Goal: Navigation & Orientation: Find specific page/section

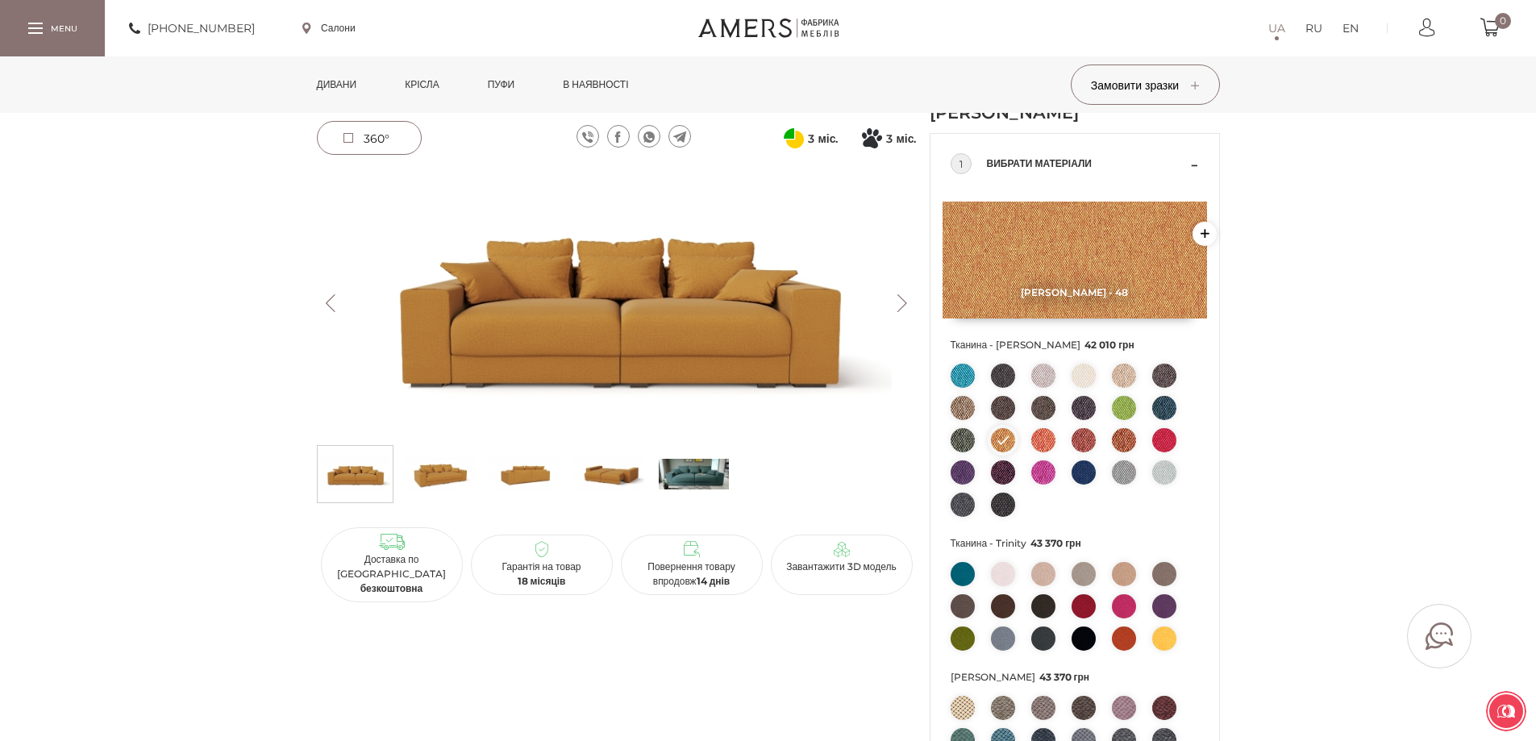
click at [324, 84] on link "Дивани" at bounding box center [337, 84] width 64 height 56
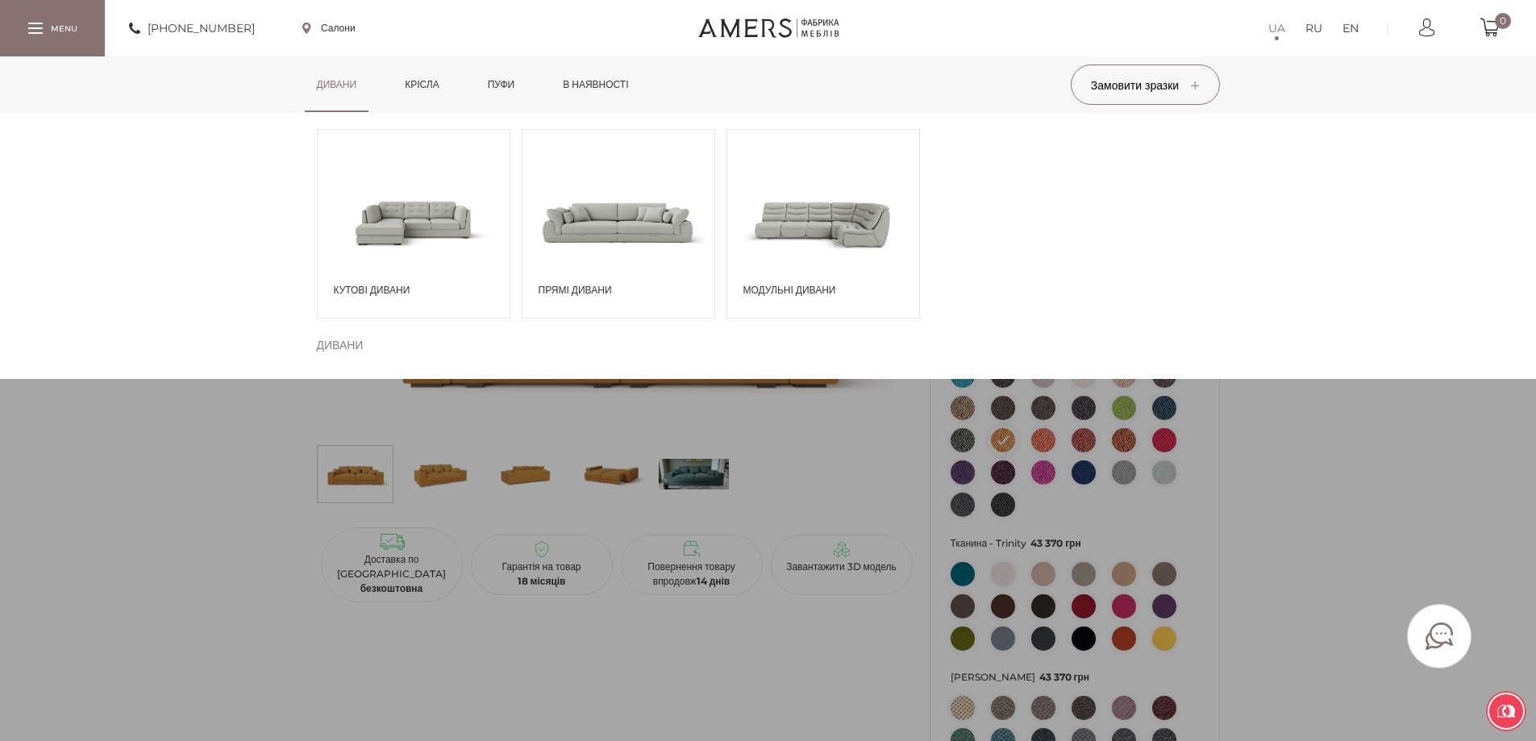
click at [559, 252] on span at bounding box center [618, 222] width 192 height 112
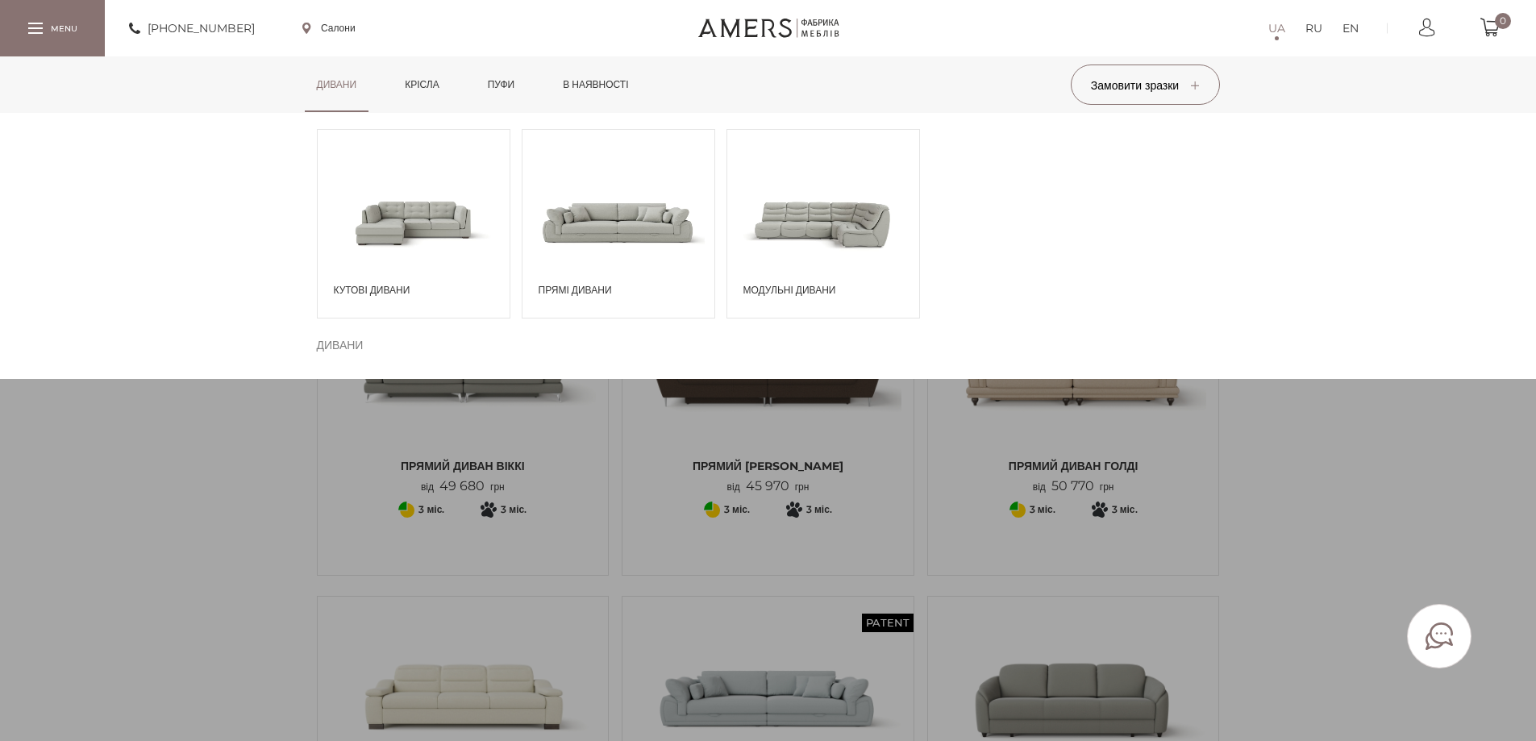
click at [380, 217] on span at bounding box center [414, 222] width 192 height 112
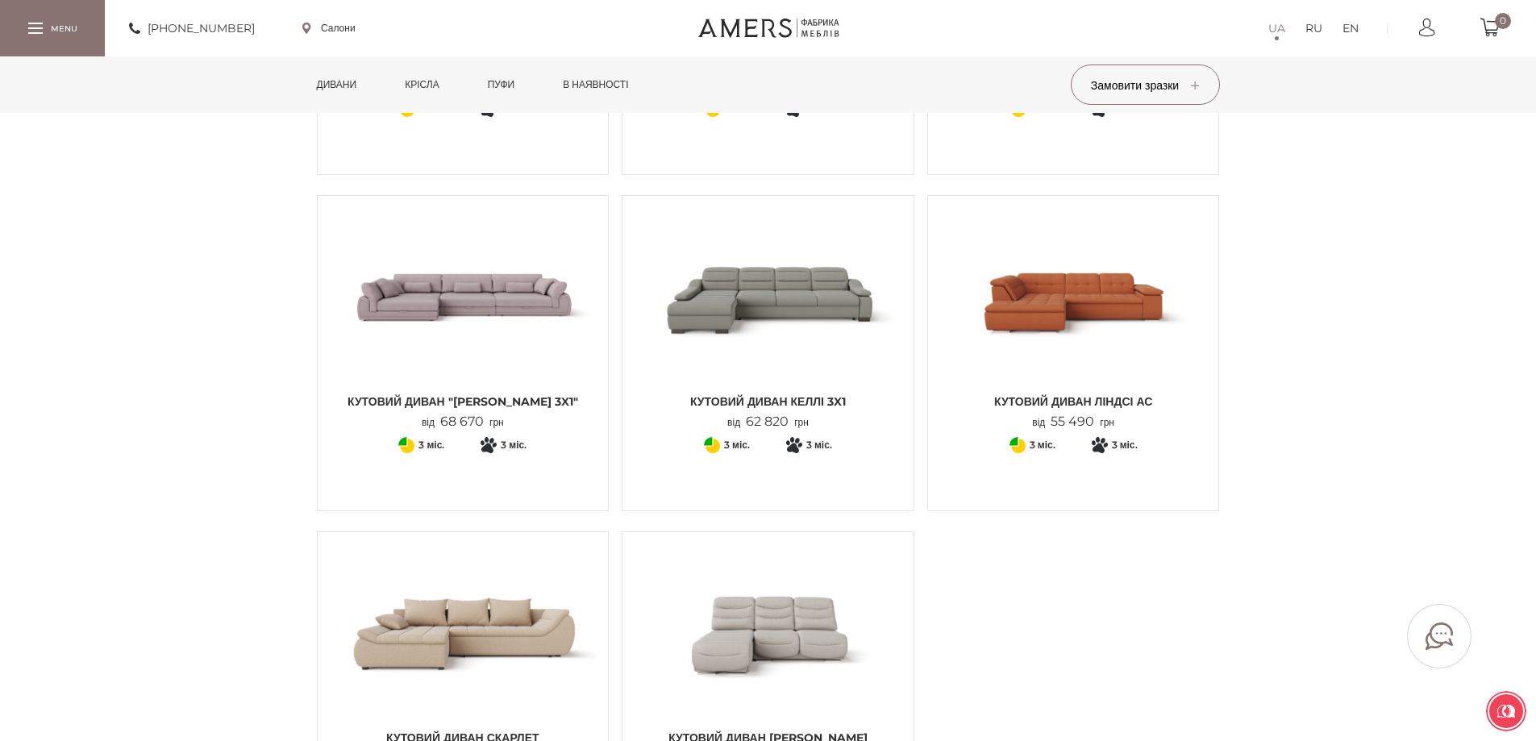
scroll to position [1773, 0]
